Goal: Task Accomplishment & Management: Manage account settings

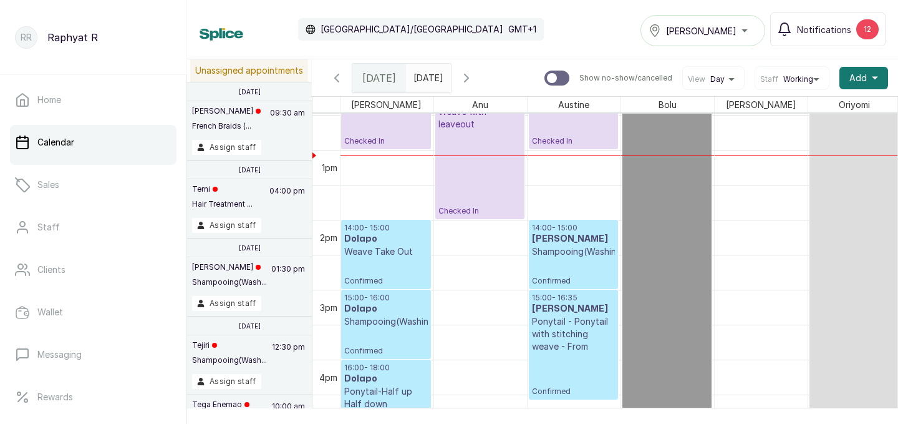
scroll to position [845, 1]
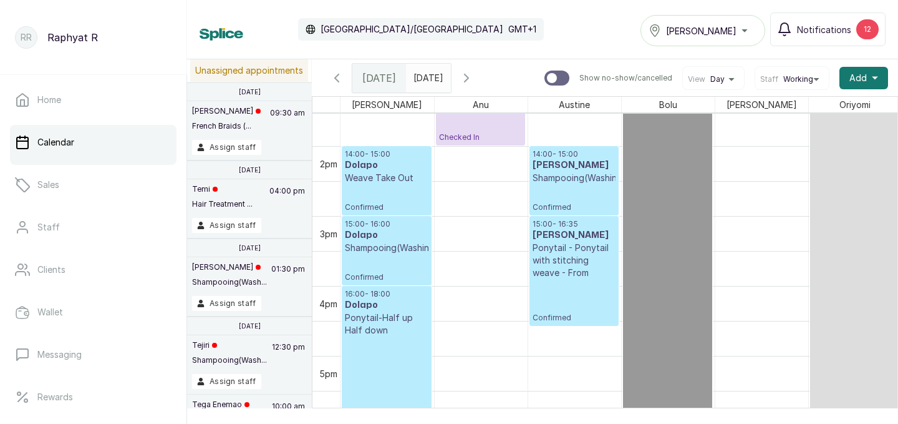
click at [355, 182] on p "Weave Take Out" at bounding box center [387, 178] width 84 height 12
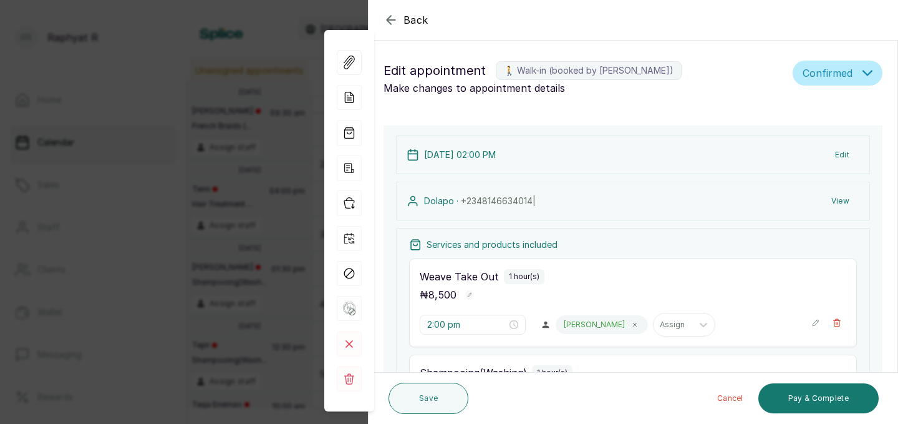
click at [190, 173] on div "Back Appointment Details Edit appointment 🚶 Walk-in (booked by Tinuke Olajolumo…" at bounding box center [449, 212] width 898 height 424
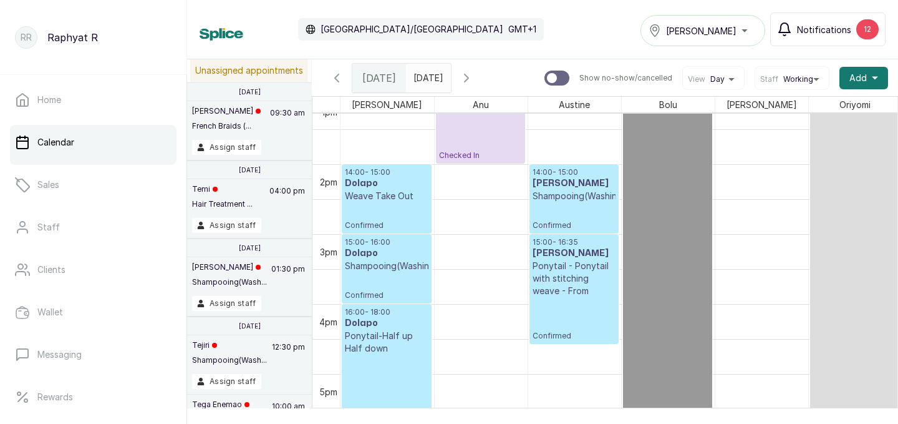
click at [870, 31] on div "12" at bounding box center [868, 29] width 22 height 20
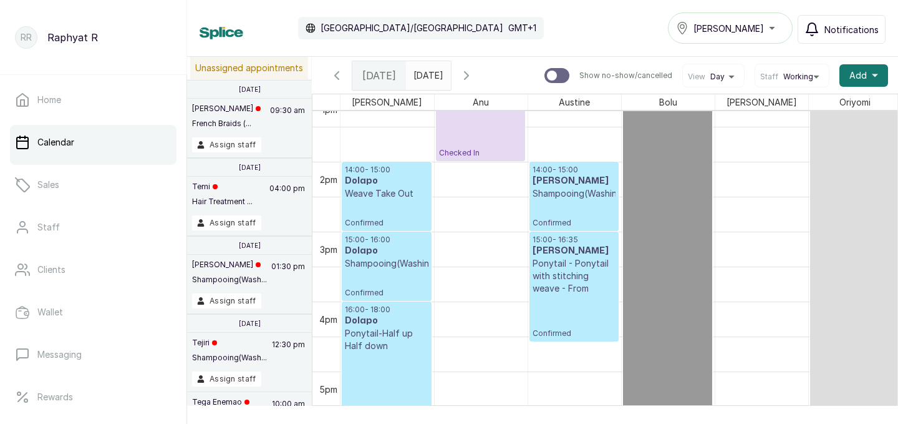
click at [757, 25] on div "Tasala Lekki" at bounding box center [730, 28] width 109 height 15
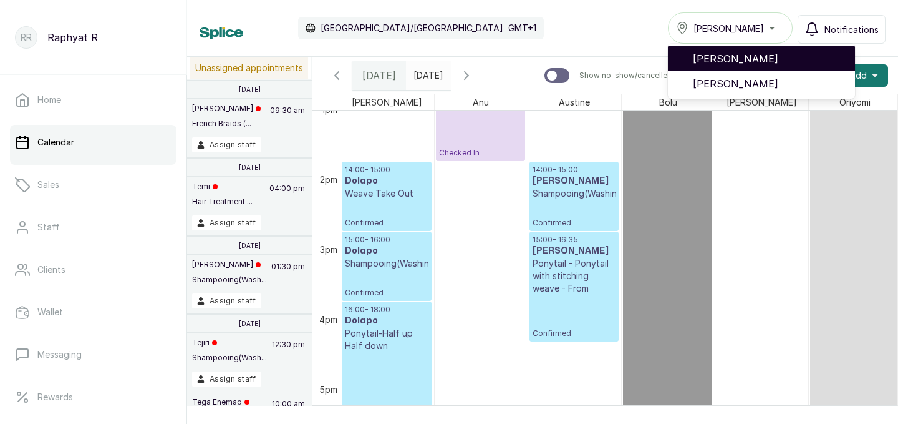
click at [752, 60] on span "[PERSON_NAME]" at bounding box center [769, 58] width 152 height 15
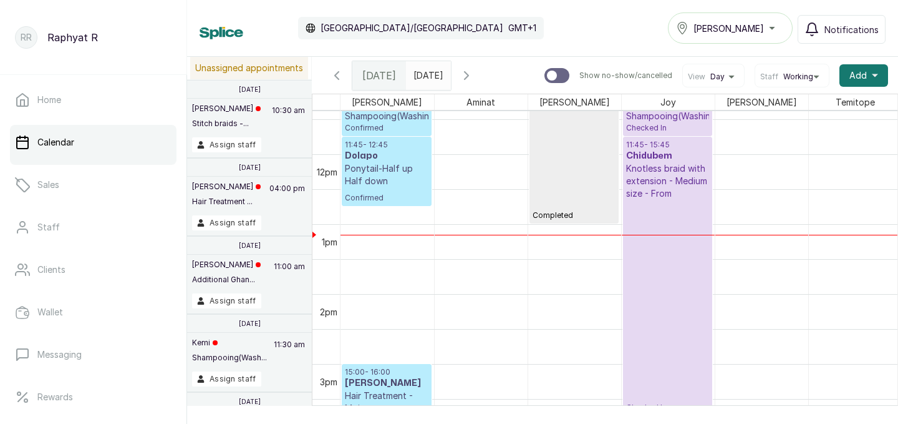
scroll to position [797, 0]
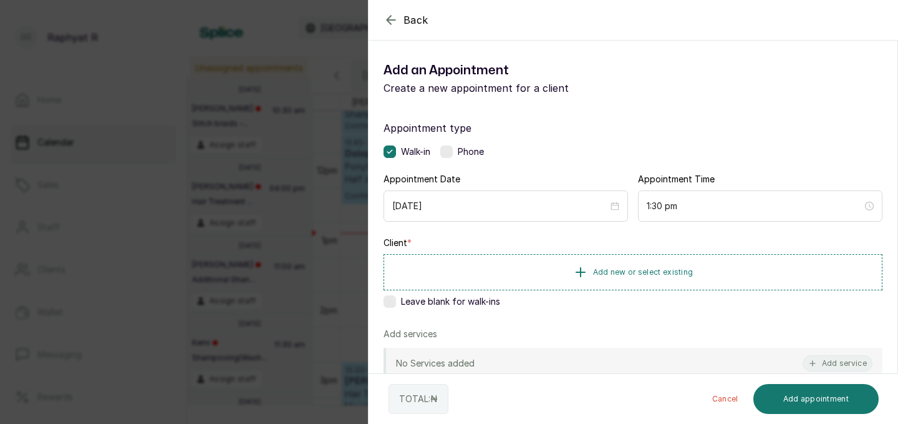
click at [281, 198] on div "Back Add Appointment Add an Appointment Create a new appointment for a client A…" at bounding box center [449, 212] width 898 height 424
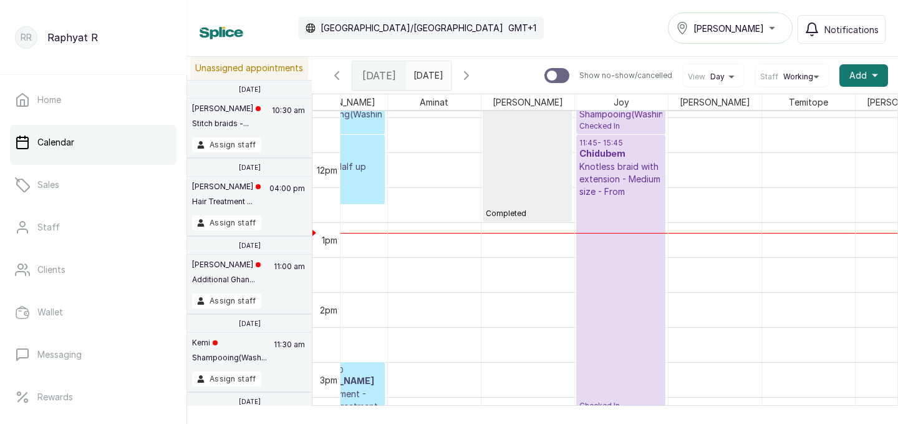
scroll to position [797, 49]
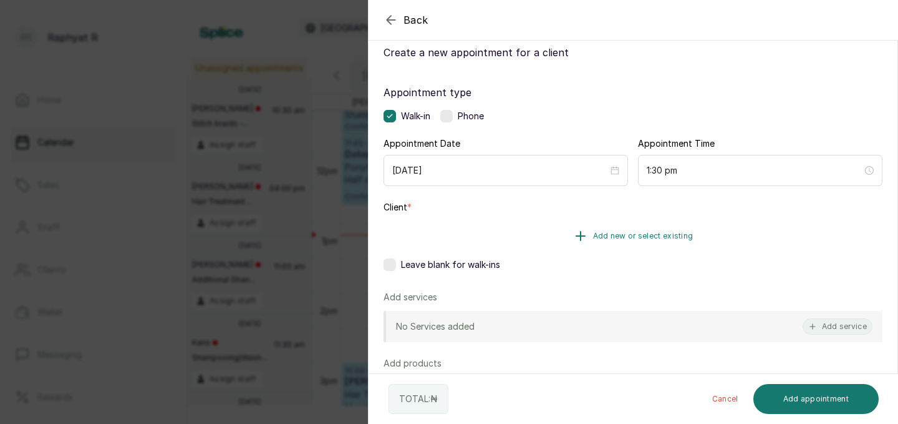
click at [664, 233] on span "Add new or select existing" at bounding box center [643, 236] width 100 height 10
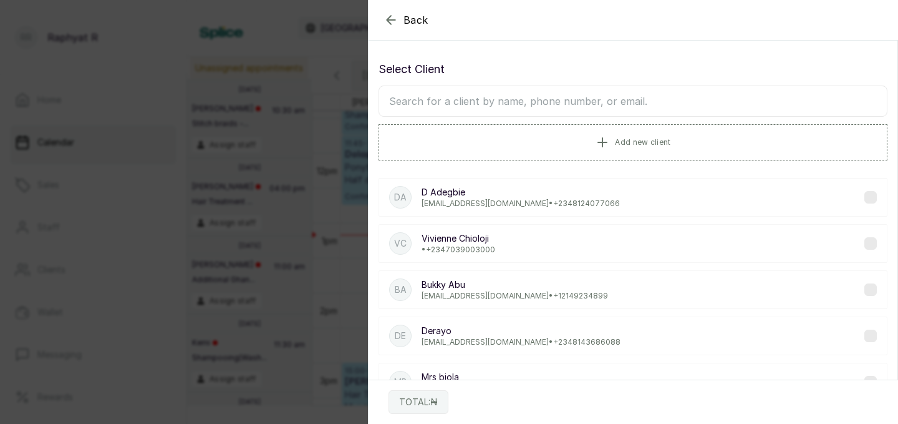
click at [673, 111] on input "text" at bounding box center [633, 100] width 509 height 31
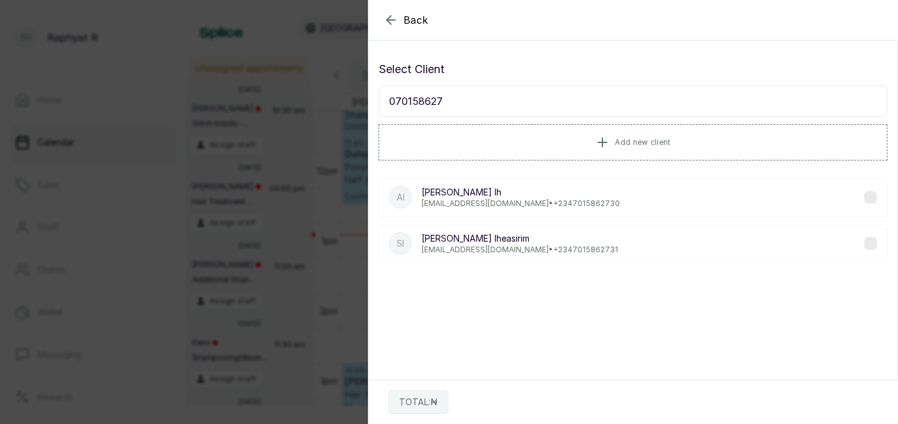
type input "070158627"
click at [618, 227] on div "SI [PERSON_NAME] [EMAIL_ADDRESS][DOMAIN_NAME] • [PHONE_NUMBER]" at bounding box center [633, 243] width 509 height 39
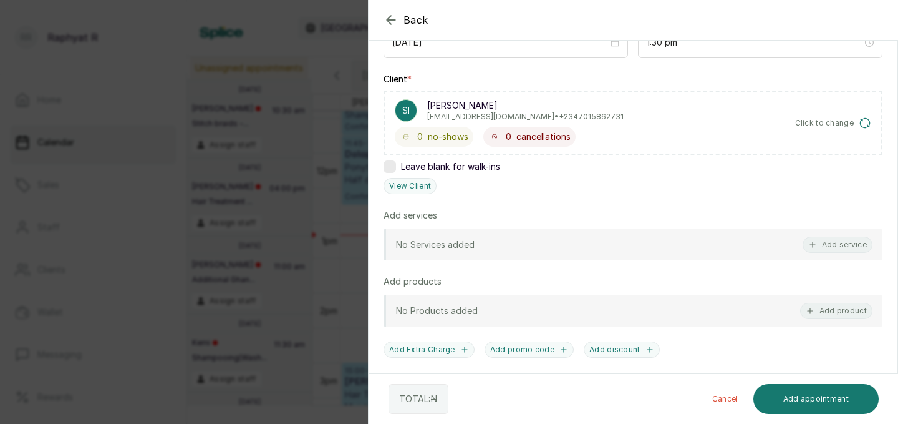
click at [835, 234] on div "No Services added Add service" at bounding box center [633, 244] width 499 height 31
click at [834, 241] on button "Add service" at bounding box center [838, 244] width 70 height 16
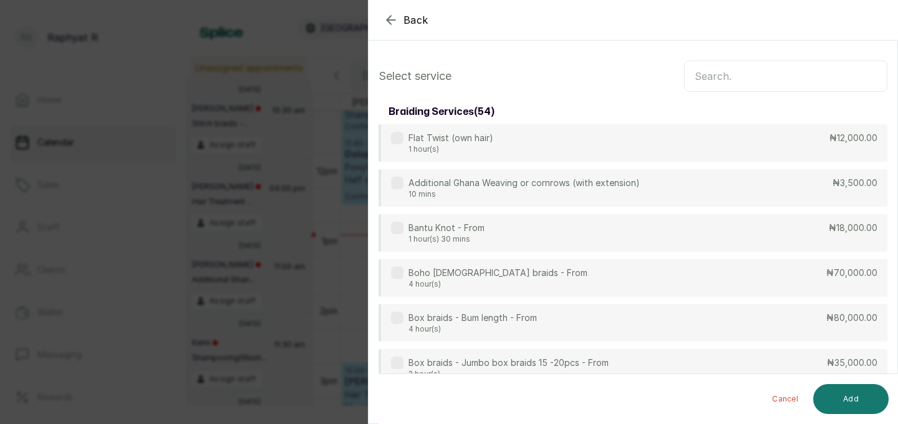
click at [711, 78] on input "text" at bounding box center [785, 76] width 203 height 31
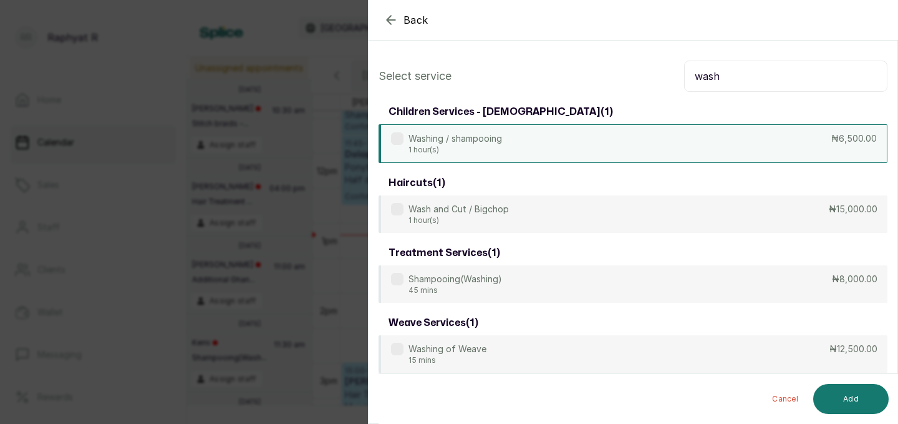
type input "wash"
click at [689, 146] on div "Washing / shampooing 1 hour(s) ₦6,500.00" at bounding box center [633, 143] width 509 height 39
click at [689, 145] on div "Washing / shampooing 1 hour(s) ₦6,500.00" at bounding box center [633, 143] width 509 height 39
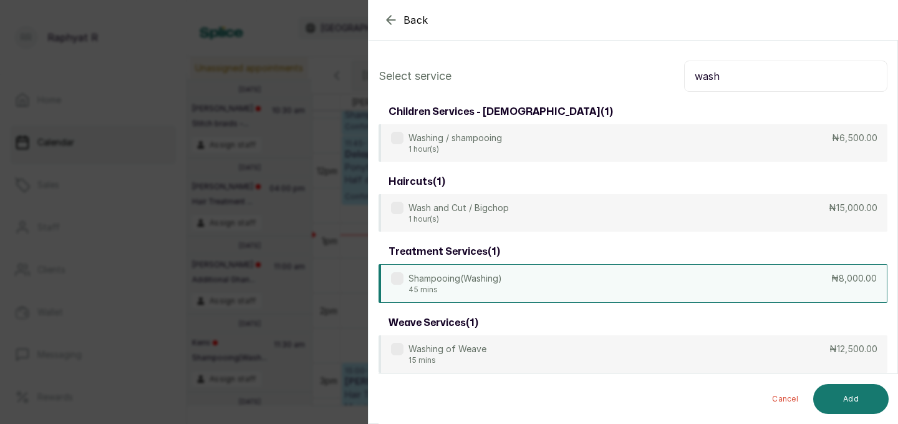
click at [708, 276] on div "Shampooing(Washing) 45 mins ₦8,000.00" at bounding box center [633, 283] width 509 height 39
click at [762, 79] on input "wash" at bounding box center [785, 76] width 203 height 31
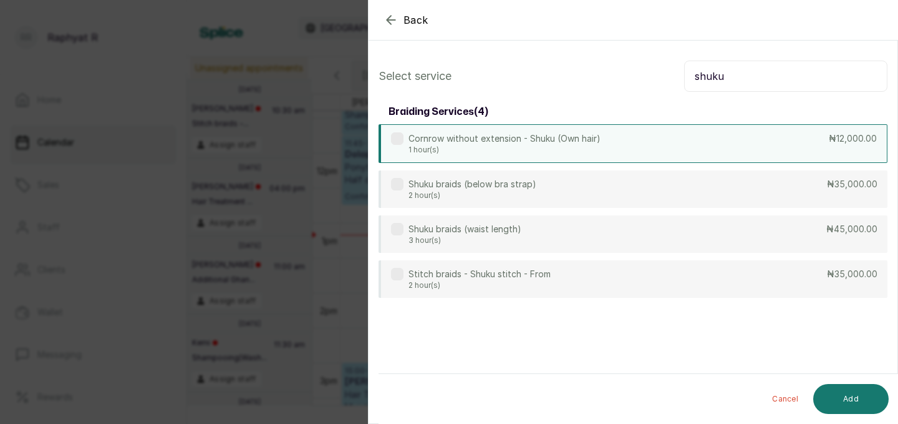
type input "shuku"
click at [679, 154] on div "Cornrow without extension - Shuku (Own hair) 1 hour(s) ₦12,000.00" at bounding box center [633, 143] width 509 height 39
click at [847, 408] on button "Add" at bounding box center [851, 399] width 75 height 30
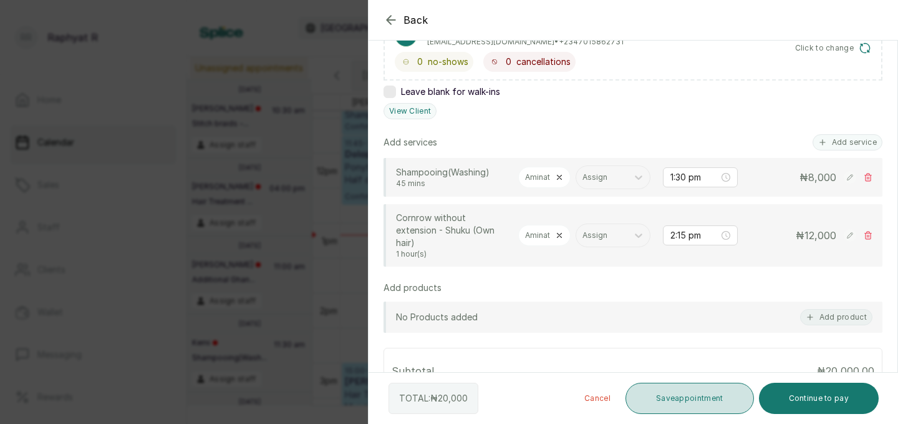
click at [704, 396] on button "Save appointment" at bounding box center [690, 397] width 129 height 31
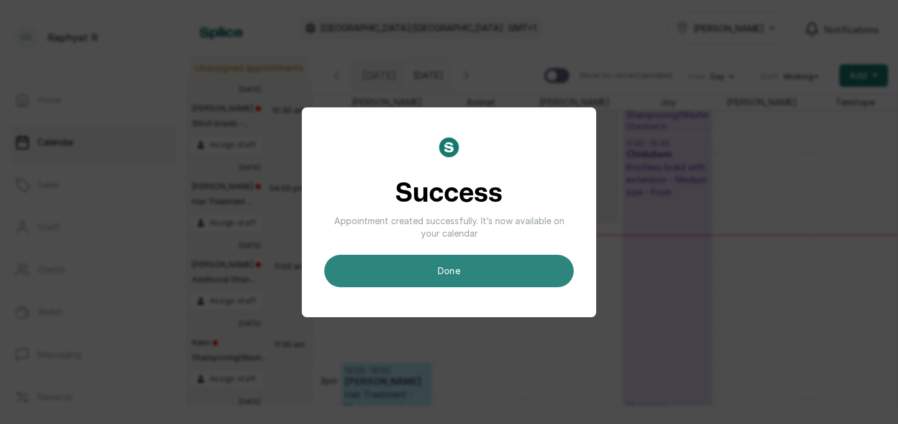
click at [467, 276] on button "done" at bounding box center [449, 271] width 250 height 32
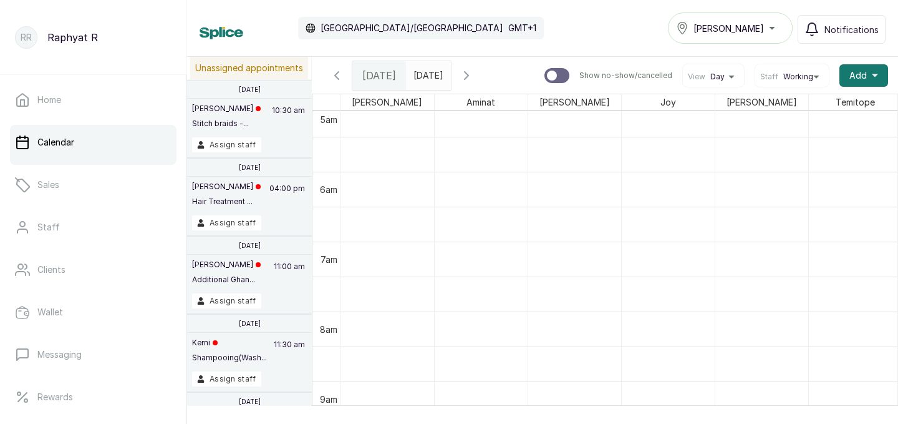
scroll to position [435, 0]
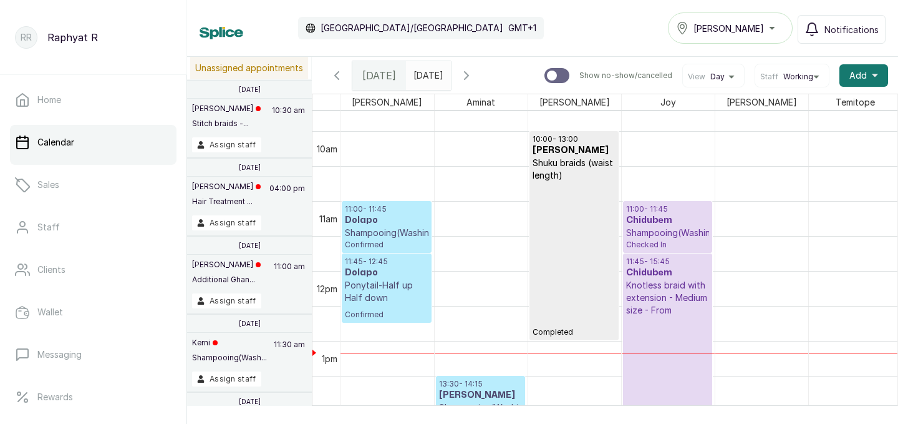
click at [359, 265] on p "11:45 - 12:45" at bounding box center [387, 261] width 84 height 10
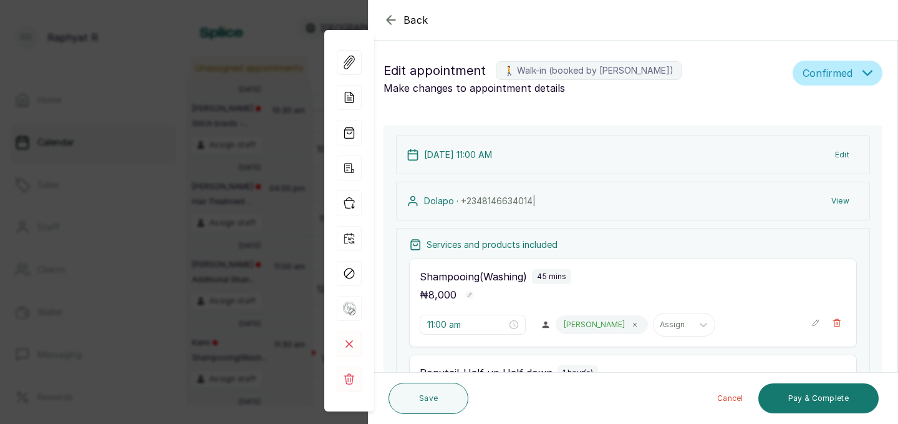
click at [254, 274] on div "Back Appointment Details Edit appointment 🚶 Walk-in (booked by [PERSON_NAME] R)…" at bounding box center [449, 212] width 898 height 424
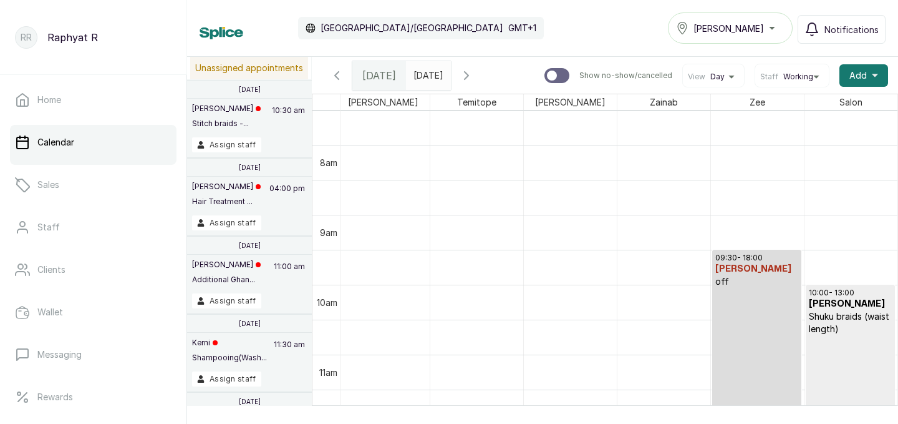
scroll to position [565, 379]
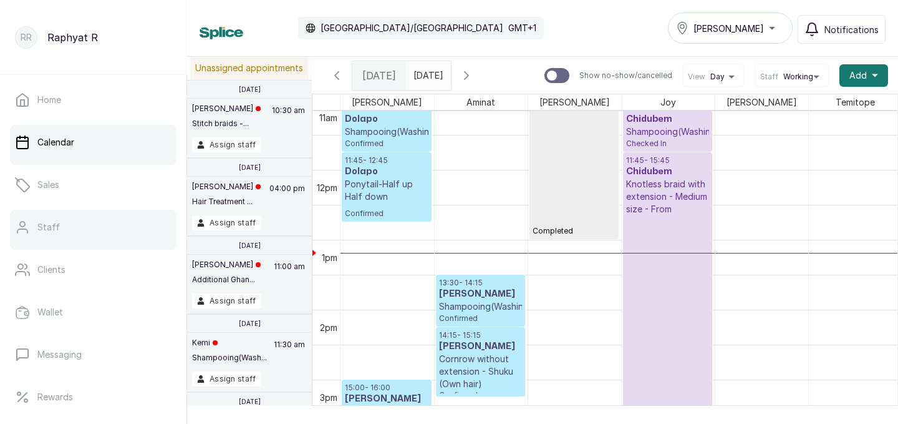
click at [107, 225] on link "Staff" at bounding box center [93, 227] width 167 height 35
